Goal: Find contact information: Find contact information

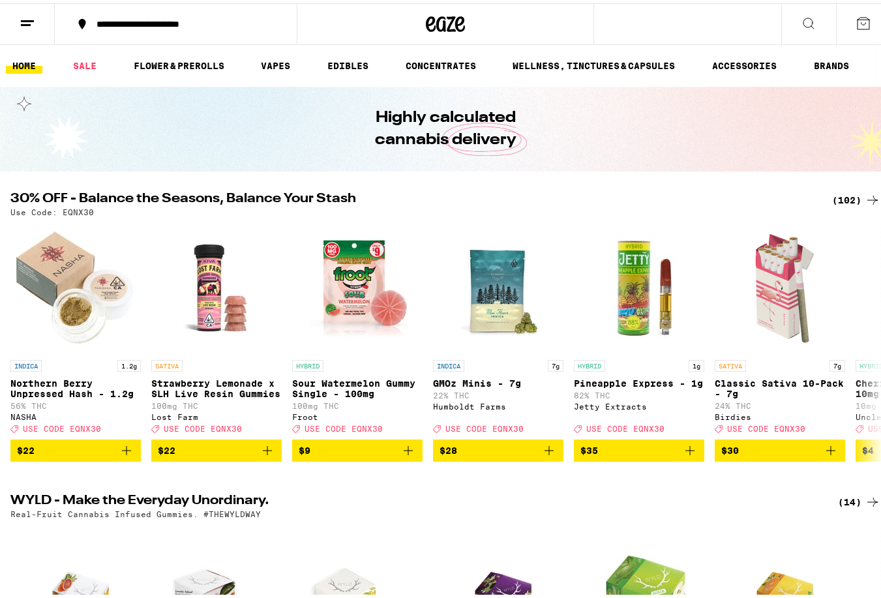
click at [20, 21] on icon at bounding box center [28, 20] width 16 height 16
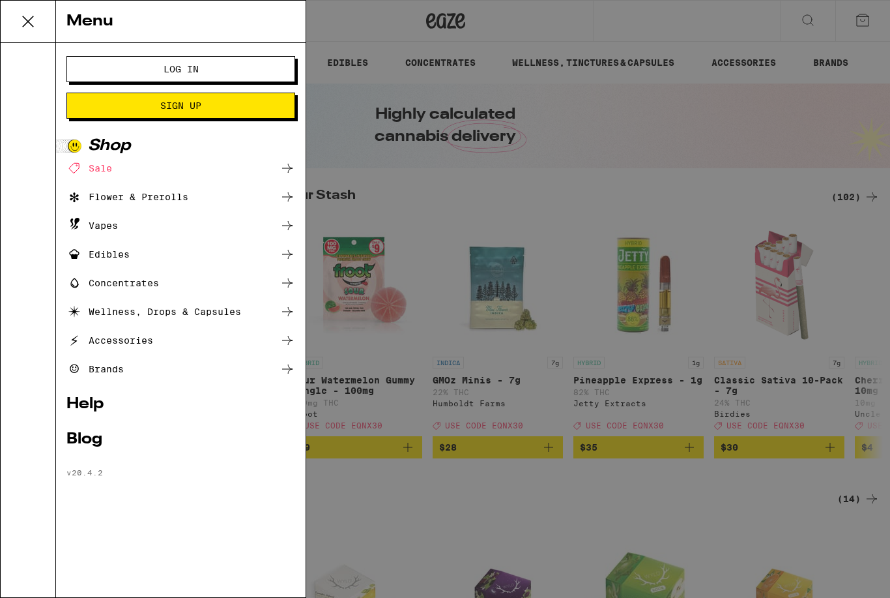
click at [96, 407] on link "Help" at bounding box center [180, 404] width 229 height 16
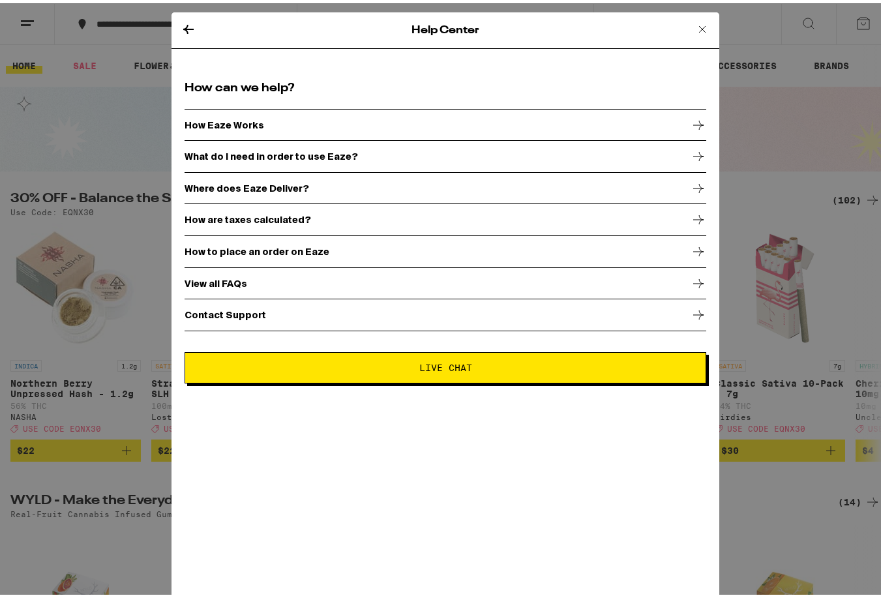
click at [227, 314] on p "Contact Support" at bounding box center [224, 311] width 81 height 10
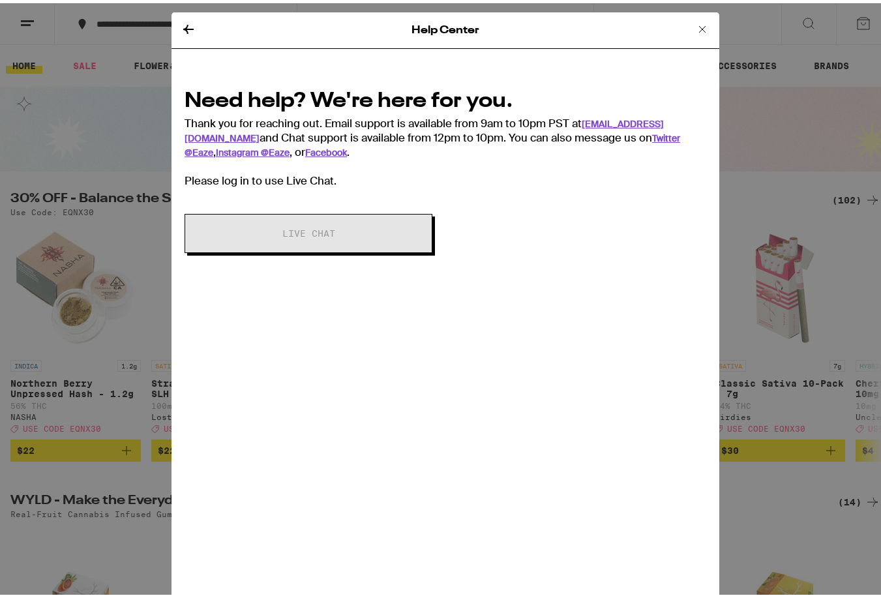
click at [275, 176] on div "Need help? We're here for you. Thank you for reaching out. Email support is ava…" at bounding box center [444, 133] width 521 height 101
click at [629, 115] on link "[EMAIL_ADDRESS][DOMAIN_NAME]" at bounding box center [423, 128] width 479 height 26
drag, startPoint x: 573, startPoint y: 117, endPoint x: 654, endPoint y: 119, distance: 81.5
click at [654, 119] on div "Need help? We're here for you. Thank you for reaching out. Email support is ava…" at bounding box center [444, 133] width 521 height 101
copy div "[EMAIL_ADDRESS][DOMAIN_NAME]"
